Goal: Information Seeking & Learning: Learn about a topic

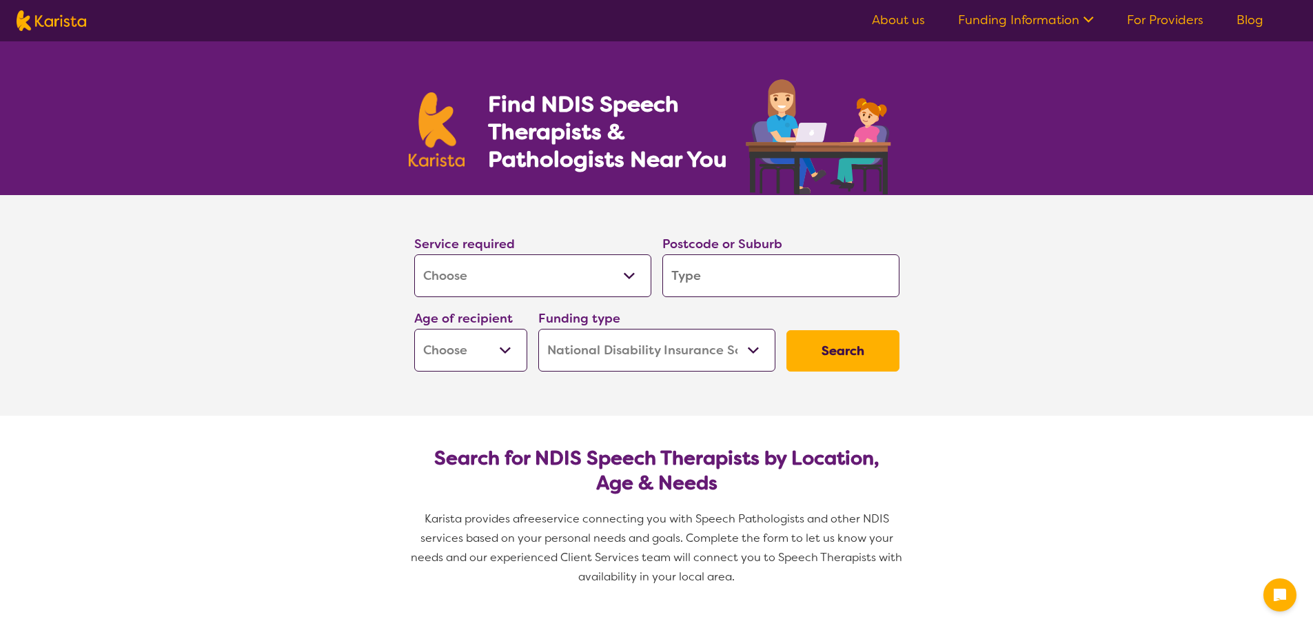
select select "[MEDICAL_DATA]"
select select "NDIS"
select select "[MEDICAL_DATA]"
select select "NDIS"
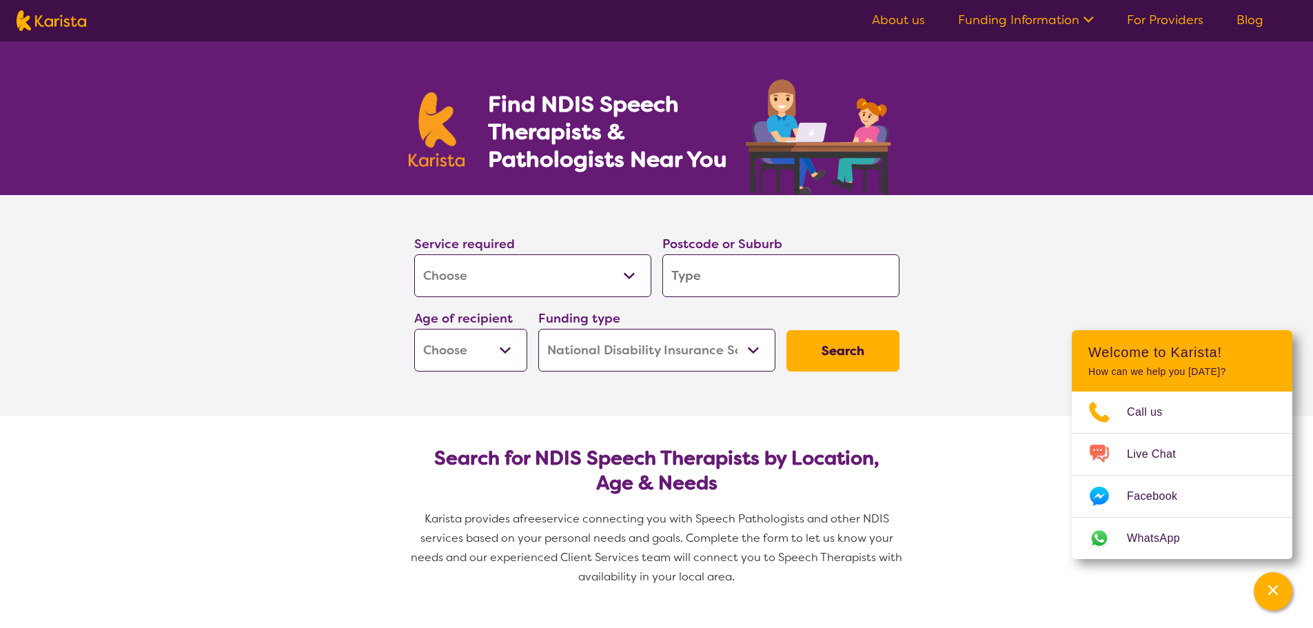
click at [743, 263] on input "search" at bounding box center [781, 275] width 237 height 43
type input "w"
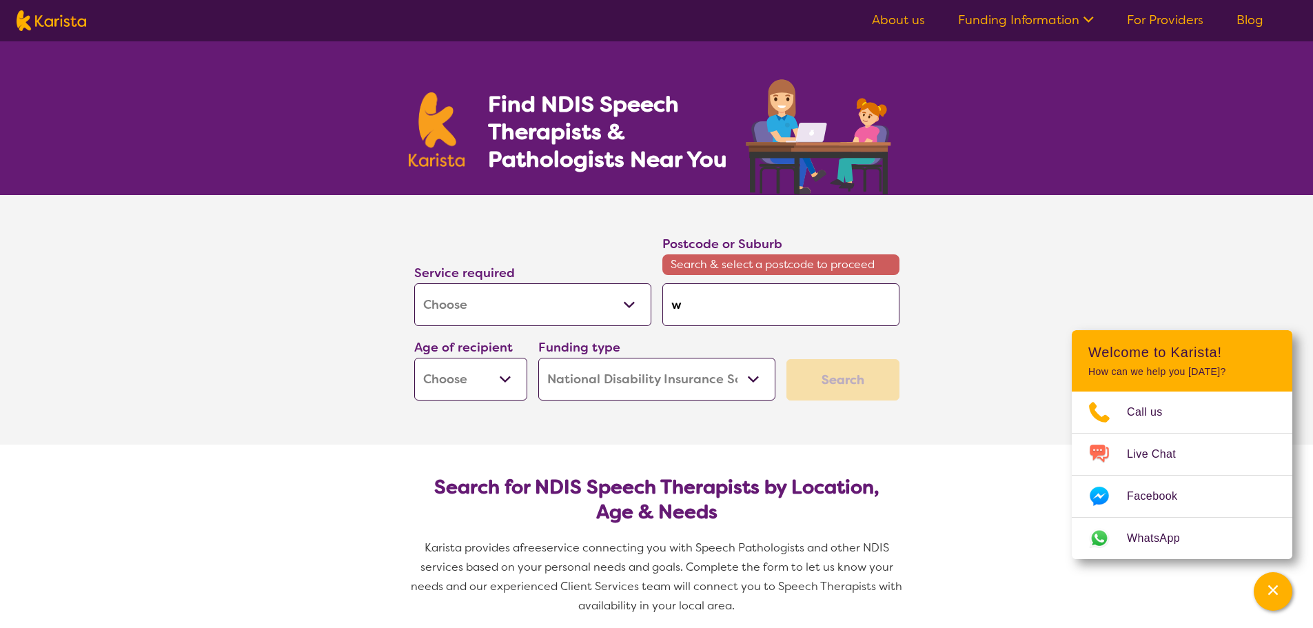
type input "wa"
type input "wal"
type input "wall"
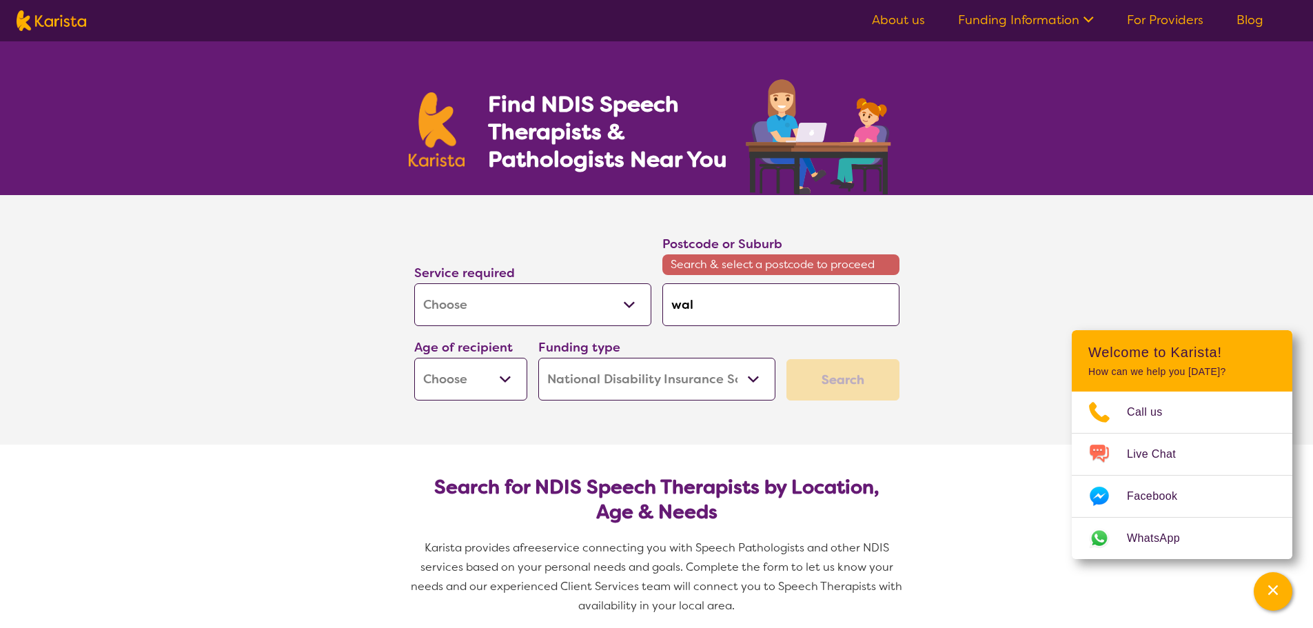
type input "wall"
type input "walla"
type input "wallan"
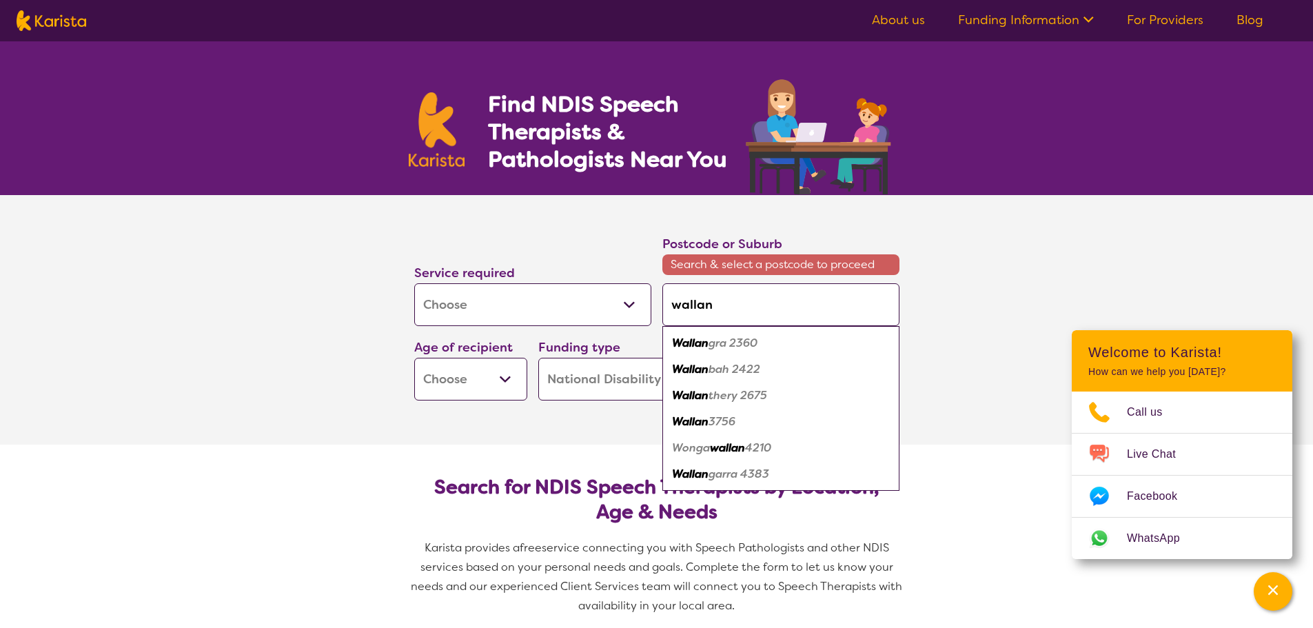
click at [705, 426] on em "Wallan" at bounding box center [690, 421] width 37 height 14
type input "3756"
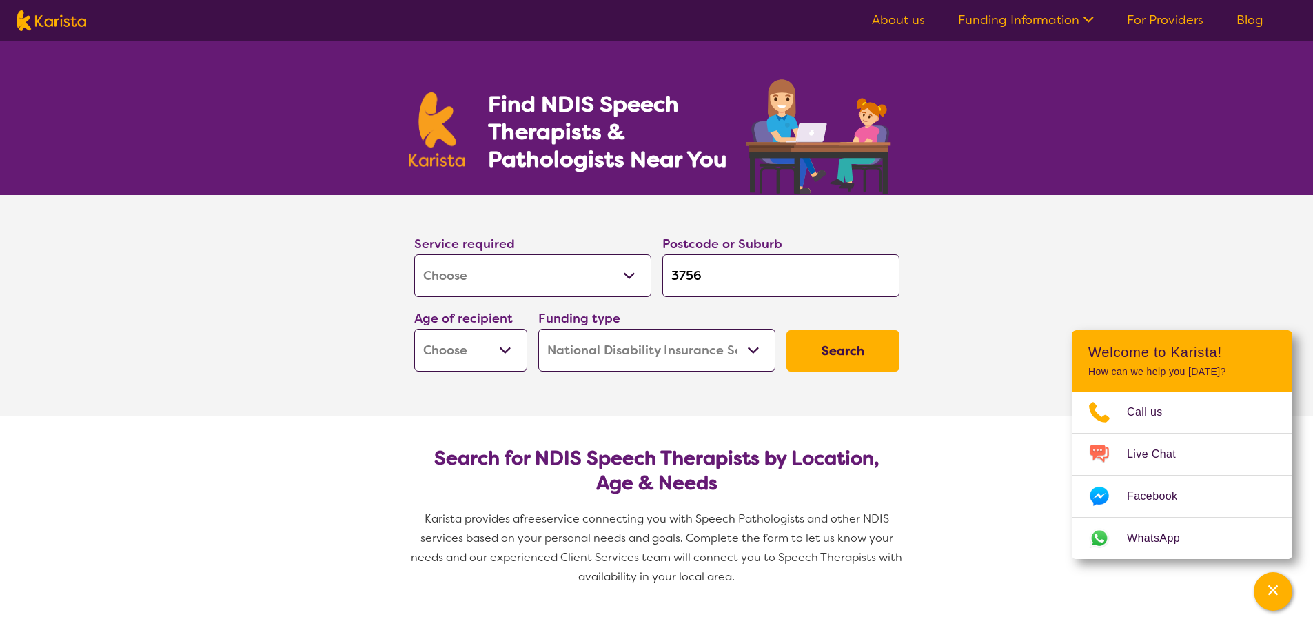
click at [502, 341] on select "Early Childhood - 0 to 9 Child - 10 to 11 Adolescent - 12 to 17 Adult - 18 to 6…" at bounding box center [470, 350] width 113 height 43
select select "EC"
click at [414, 329] on select "Early Childhood - 0 to 9 Child - 10 to 11 Adolescent - 12 to 17 Adult - 18 to 6…" at bounding box center [470, 350] width 113 height 43
select select "EC"
click at [692, 335] on select "Home Care Package (HCP) National Disability Insurance Scheme (NDIS) I don't know" at bounding box center [656, 350] width 237 height 43
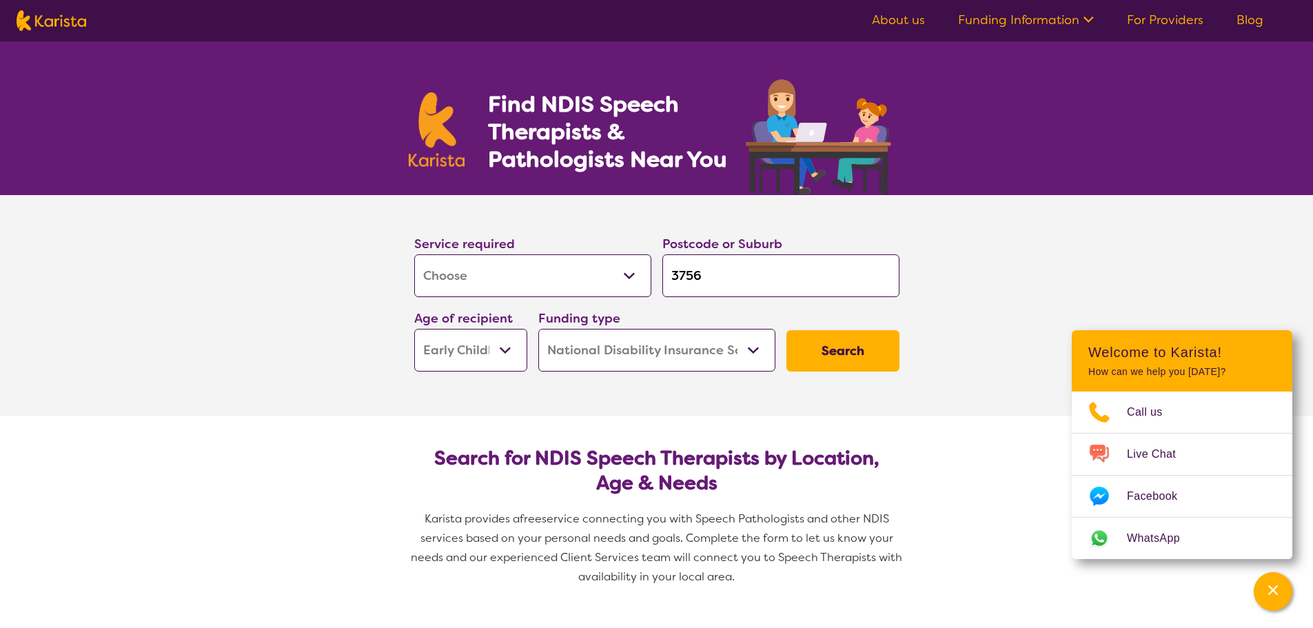
click at [538, 329] on select "Home Care Package (HCP) National Disability Insurance Scheme (NDIS) I don't know" at bounding box center [656, 350] width 237 height 43
click at [854, 352] on button "Search" at bounding box center [843, 350] width 113 height 41
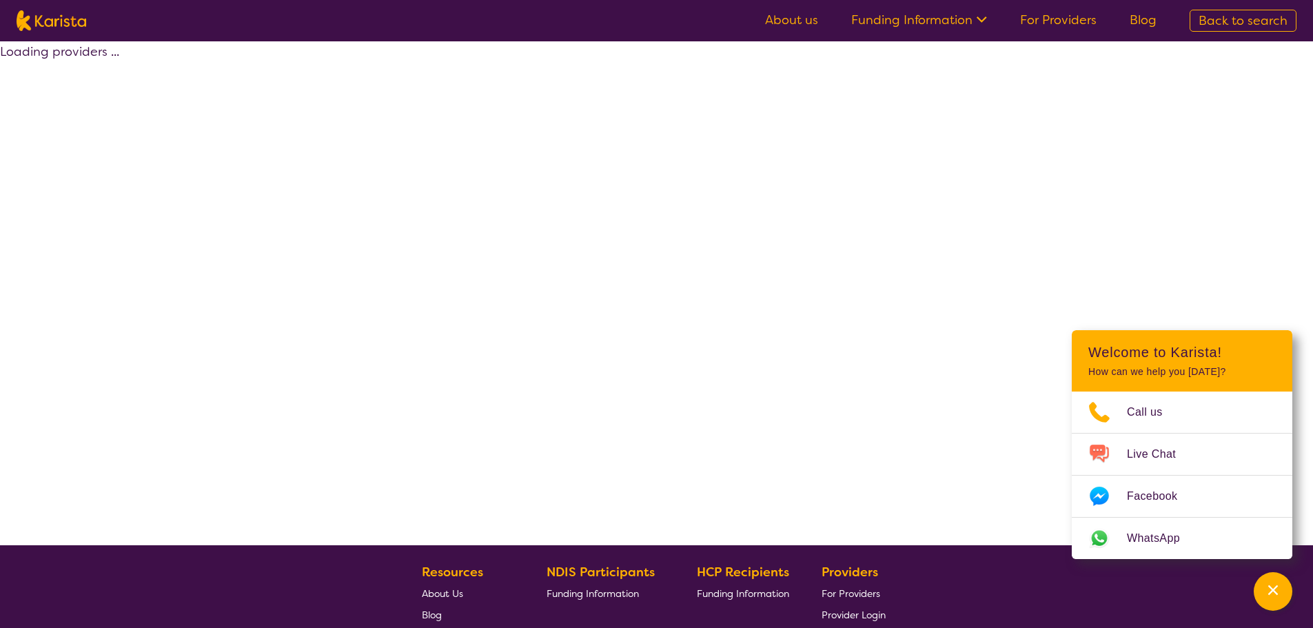
select select "by_score"
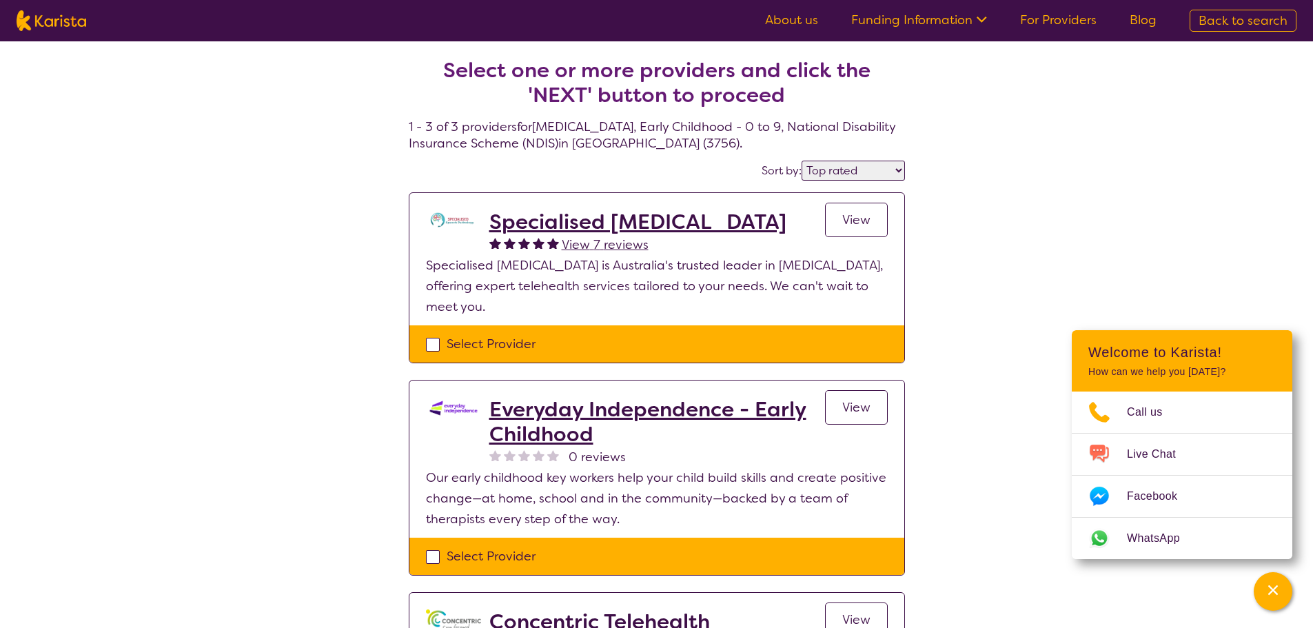
drag, startPoint x: 391, startPoint y: 288, endPoint x: 778, endPoint y: 310, distance: 388.1
click at [783, 309] on div "Select one or more providers and click the 'NEXT' button to proceed 1 - 3 of 3 …" at bounding box center [656, 416] width 1313 height 751
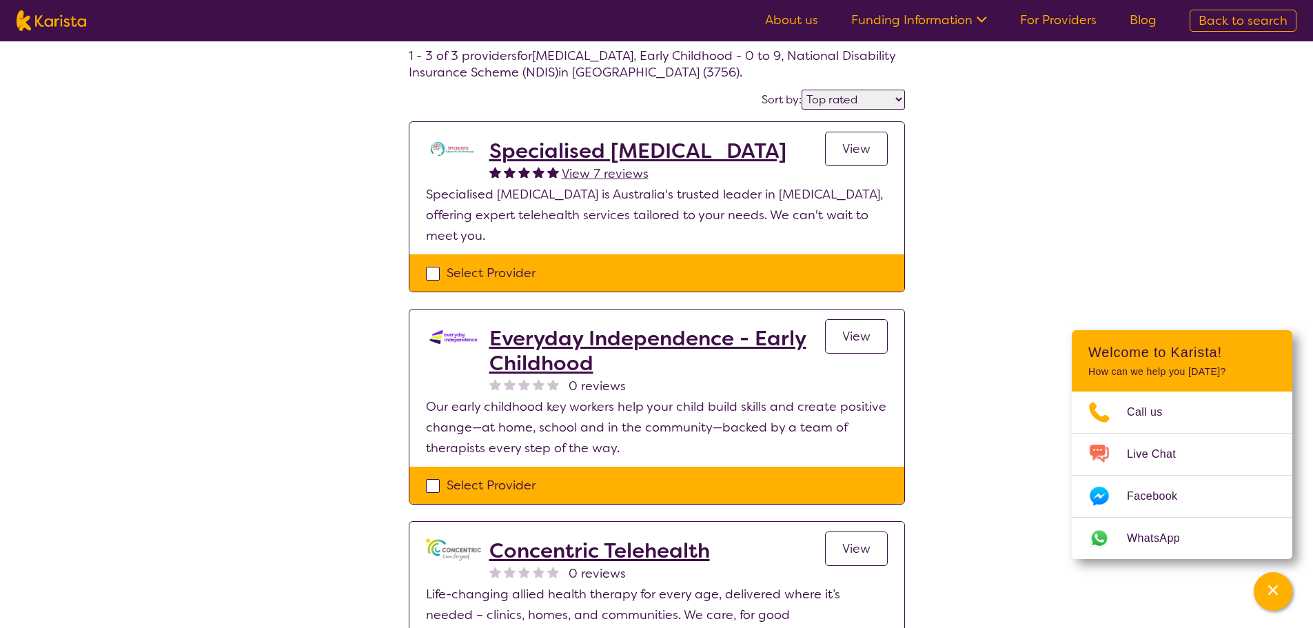
scroll to position [138, 0]
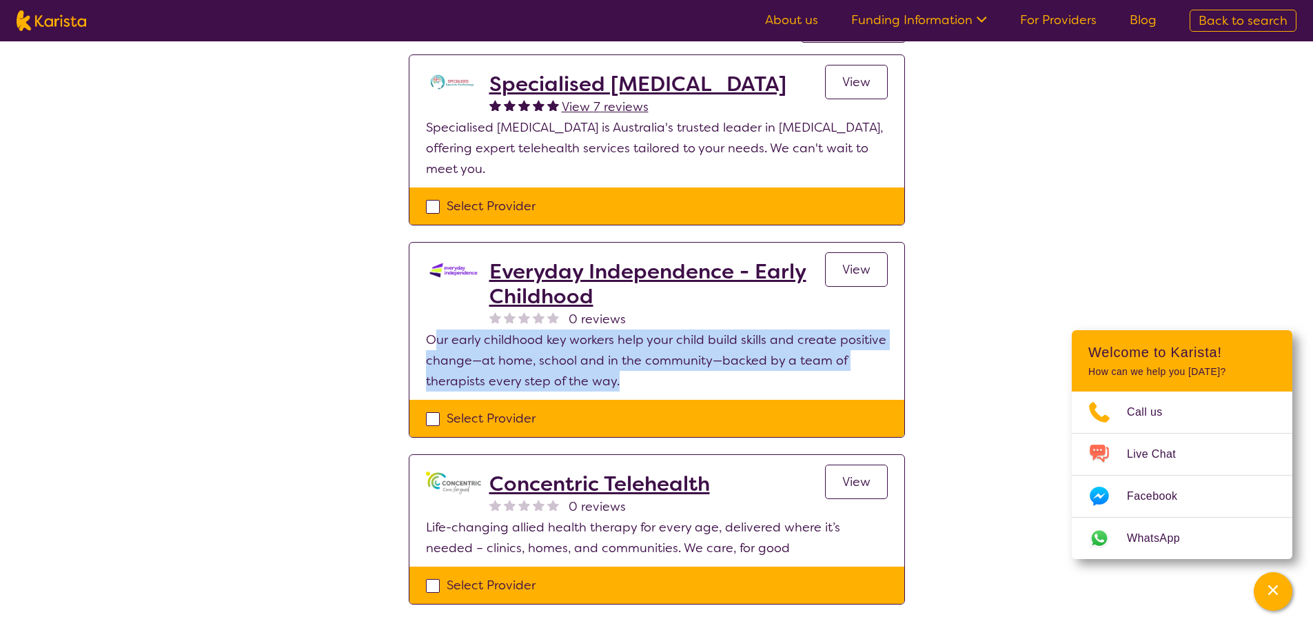
drag, startPoint x: 439, startPoint y: 343, endPoint x: 702, endPoint y: 370, distance: 264.1
click at [707, 375] on p "Our early childhood key workers help your child build skills and create positiv…" at bounding box center [657, 361] width 462 height 62
click at [845, 263] on span "View" at bounding box center [857, 269] width 28 height 17
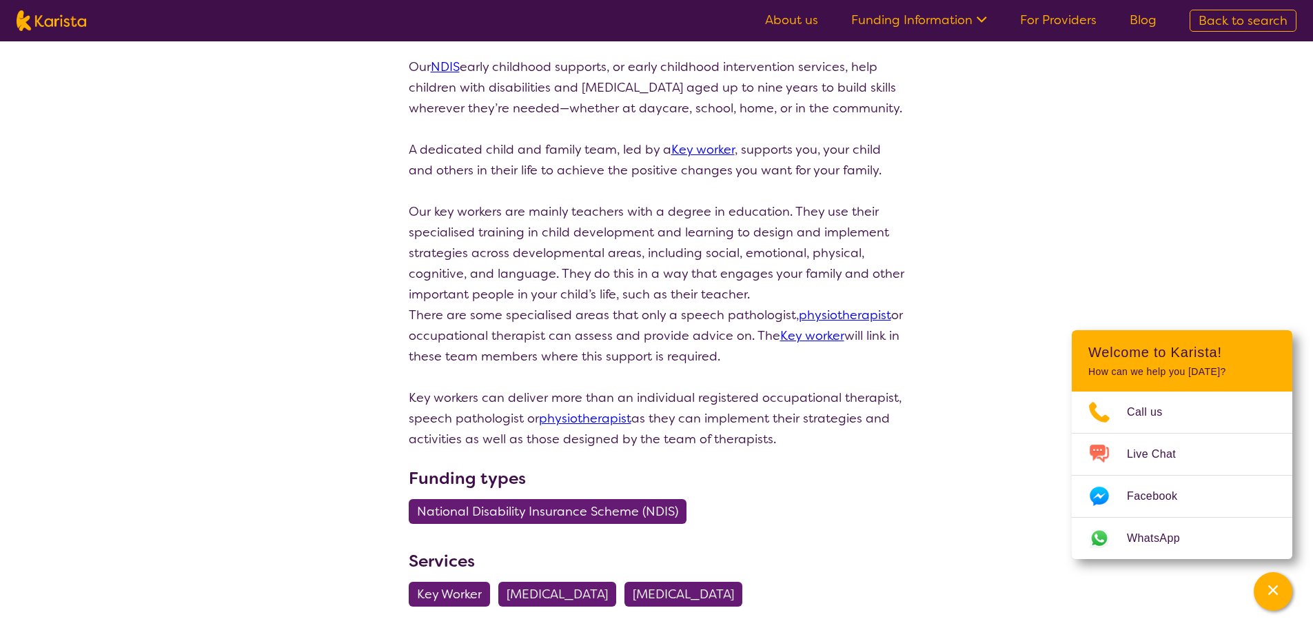
scroll to position [69, 0]
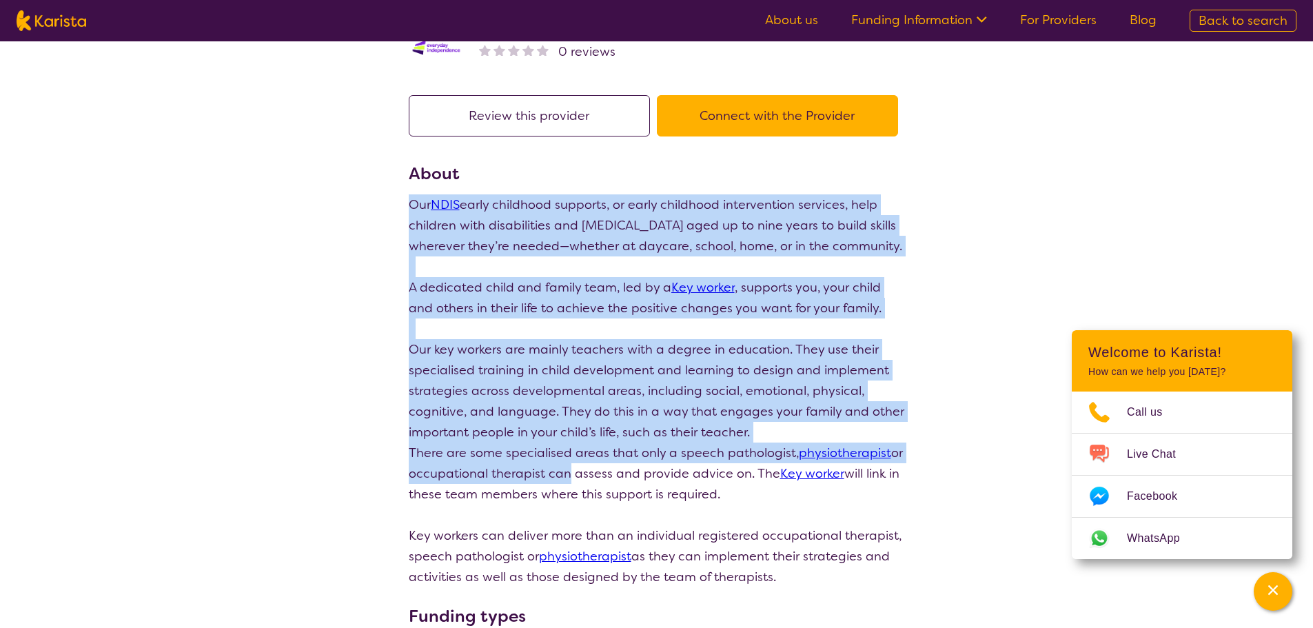
drag, startPoint x: 392, startPoint y: 208, endPoint x: 562, endPoint y: 503, distance: 341.3
click at [562, 503] on section "Review this provider Connect with the Provider About Our NDIS early childhood s…" at bounding box center [657, 463] width 530 height 768
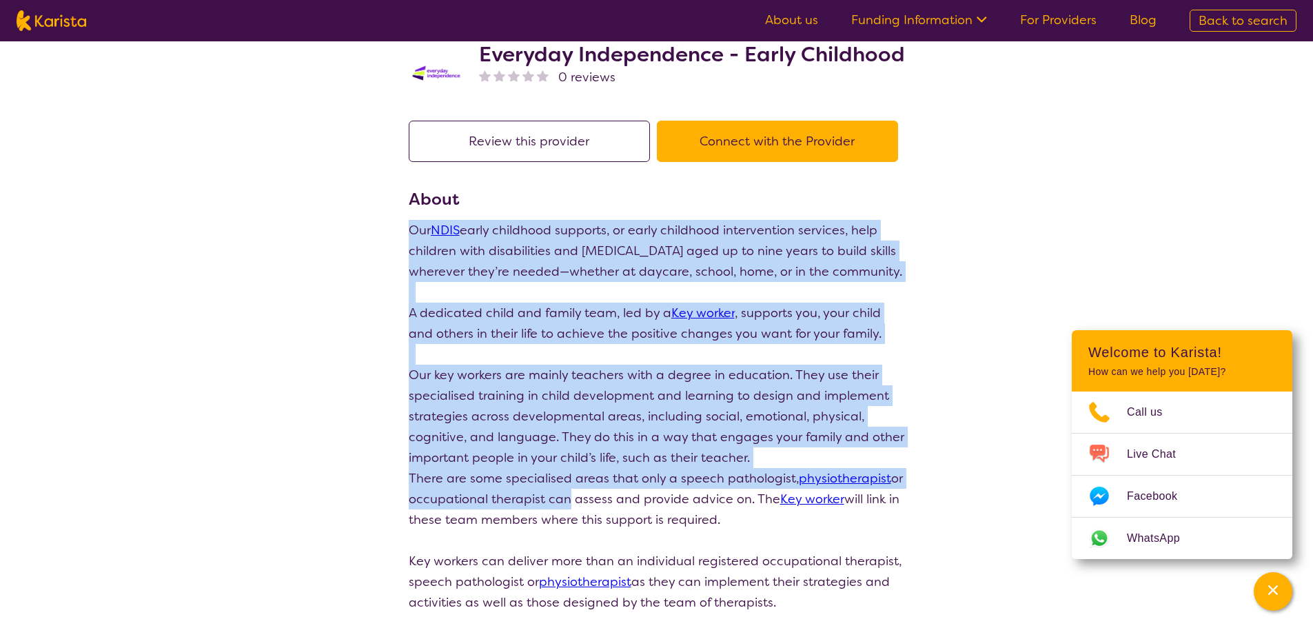
scroll to position [0, 0]
